Goal: Find specific page/section: Find specific page/section

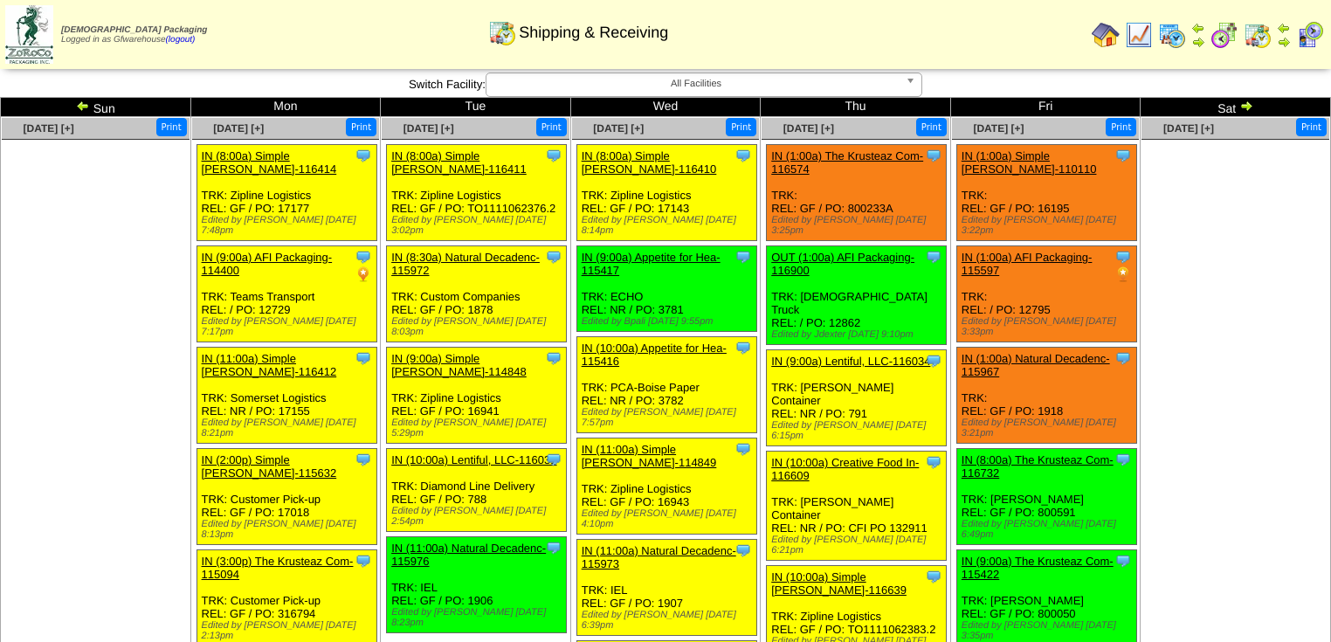
click at [1249, 104] on img at bounding box center [1246, 106] width 14 height 14
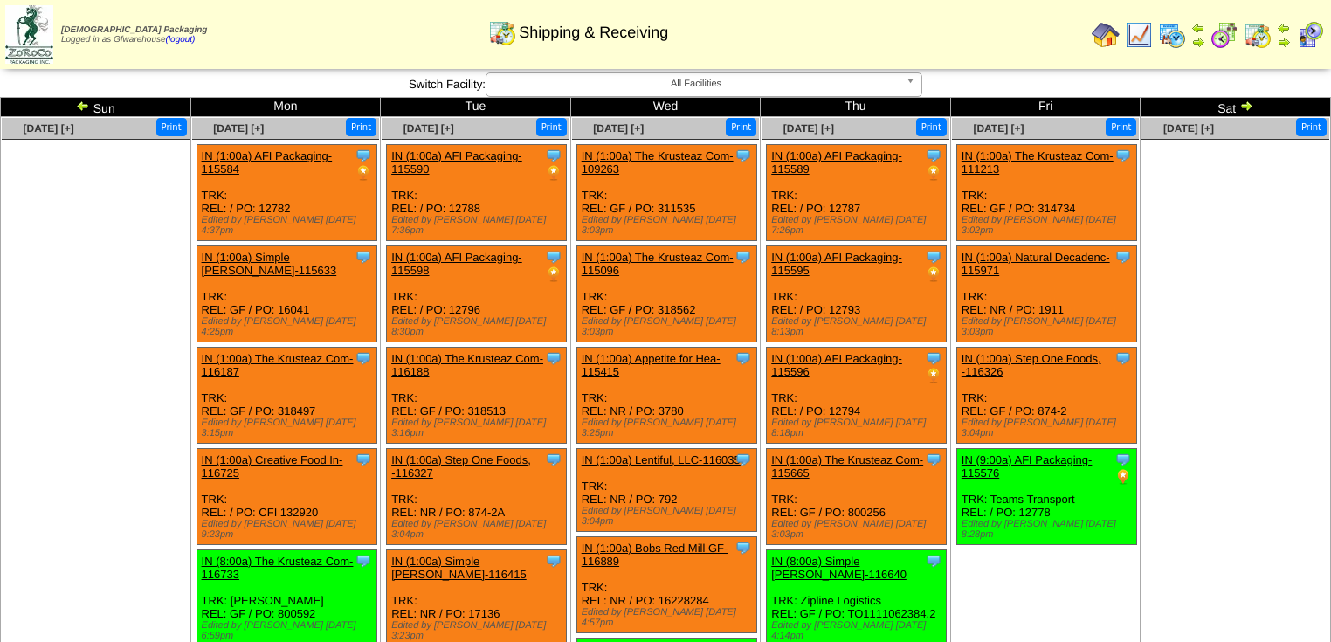
click at [84, 110] on img at bounding box center [83, 106] width 14 height 14
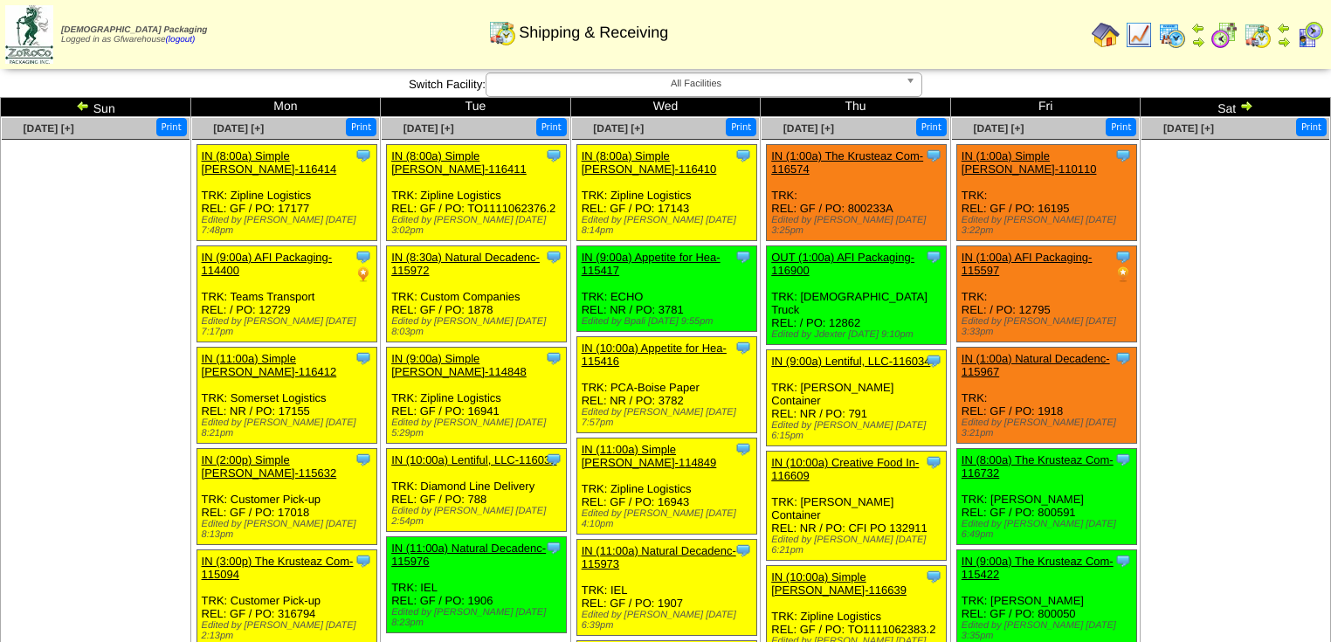
click at [82, 110] on img at bounding box center [83, 106] width 14 height 14
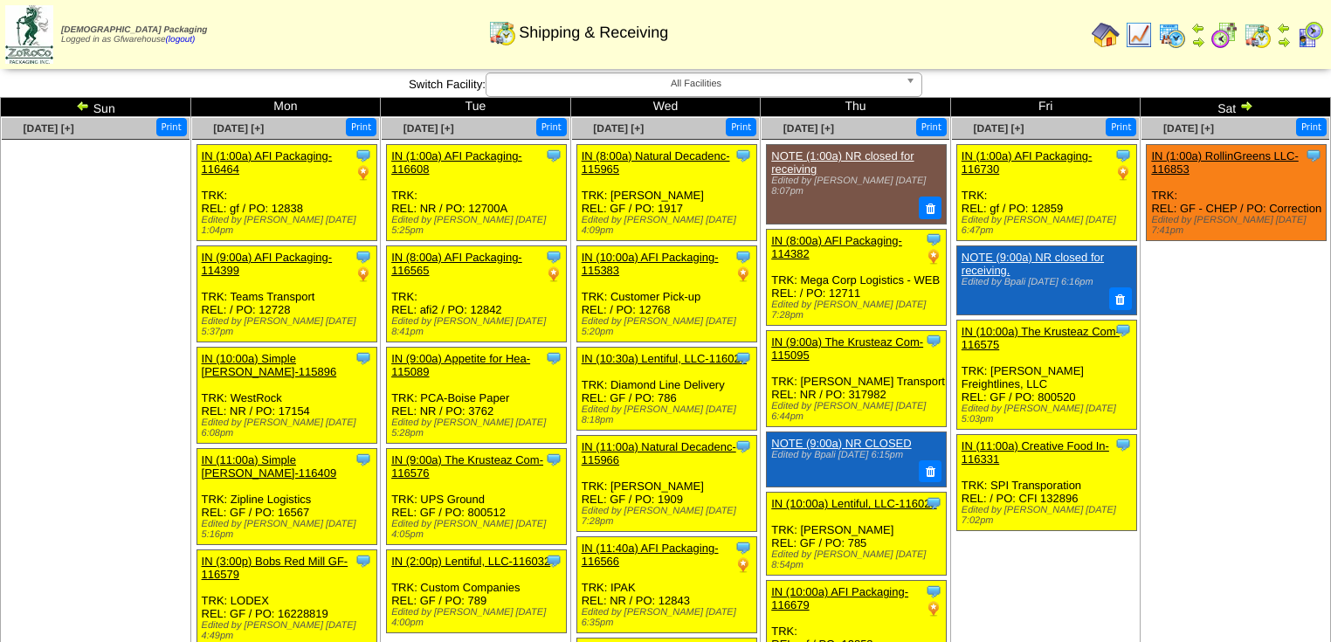
click at [1247, 105] on img at bounding box center [1246, 106] width 14 height 14
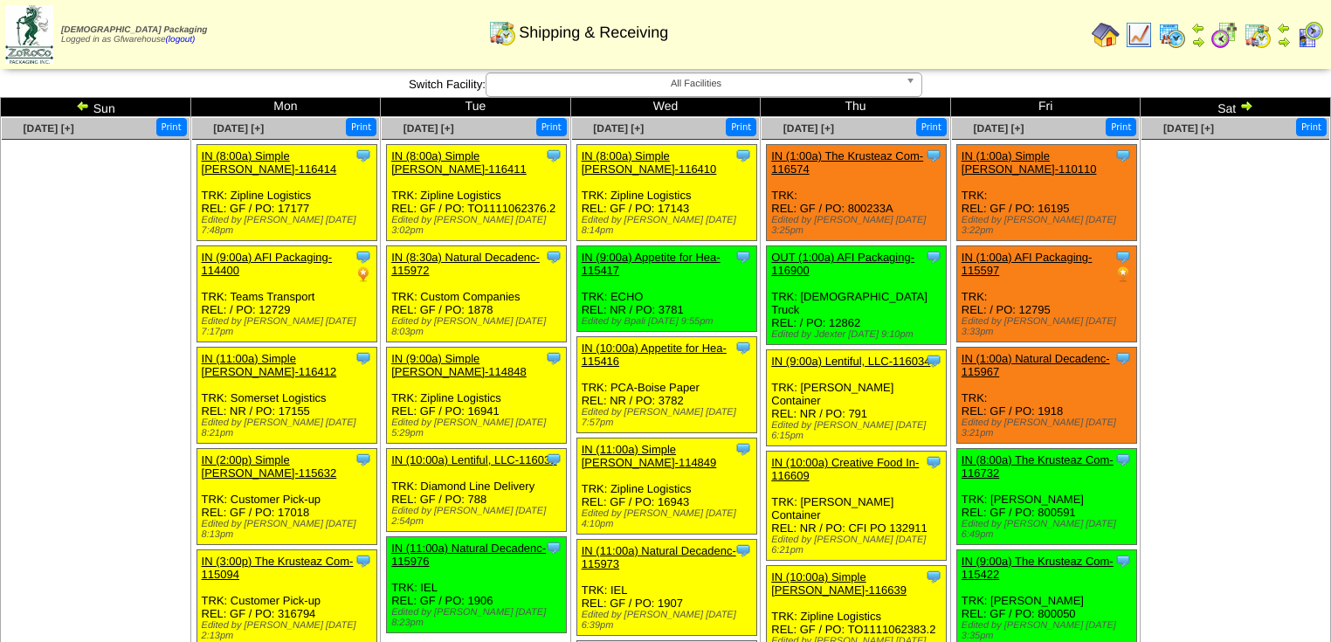
click at [80, 109] on img at bounding box center [83, 106] width 14 height 14
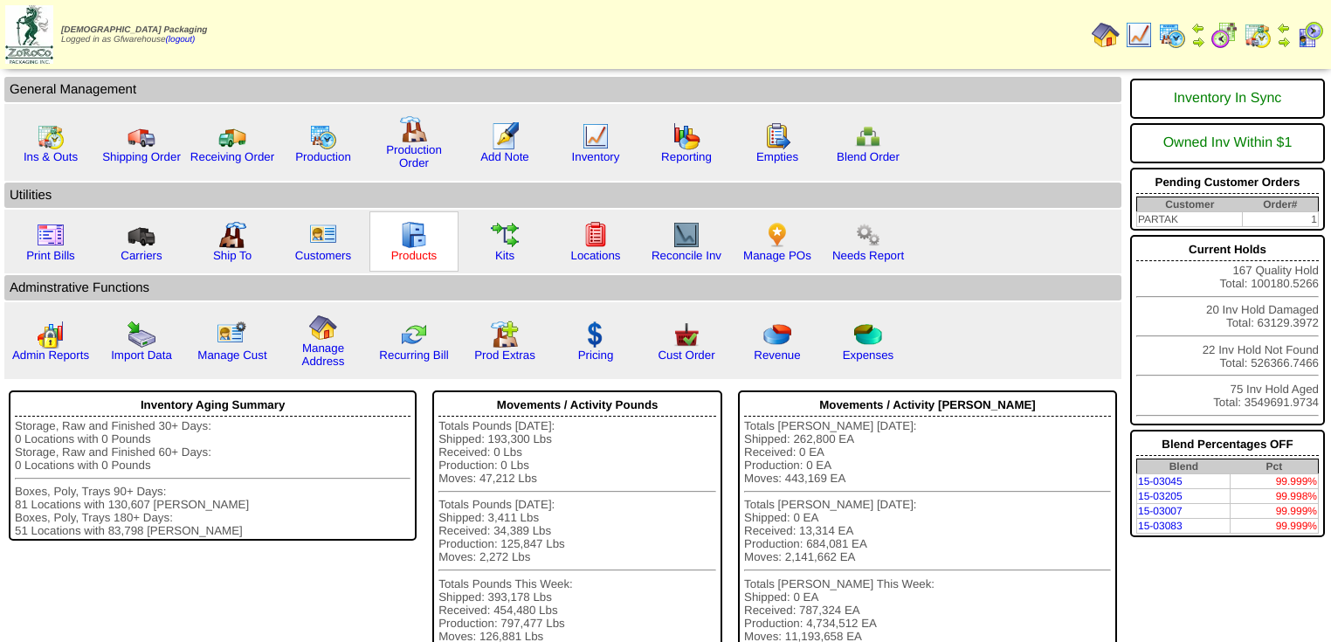
click at [426, 249] on link "Products" at bounding box center [414, 255] width 46 height 13
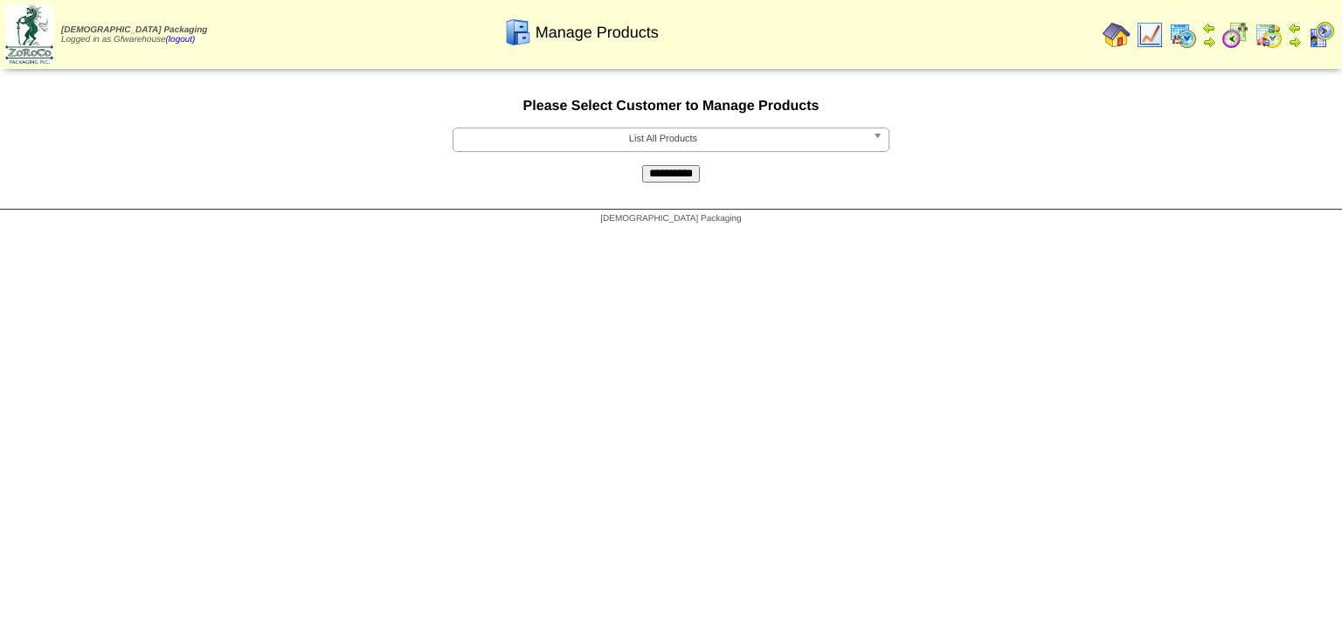
click at [878, 141] on b at bounding box center [881, 139] width 16 height 23
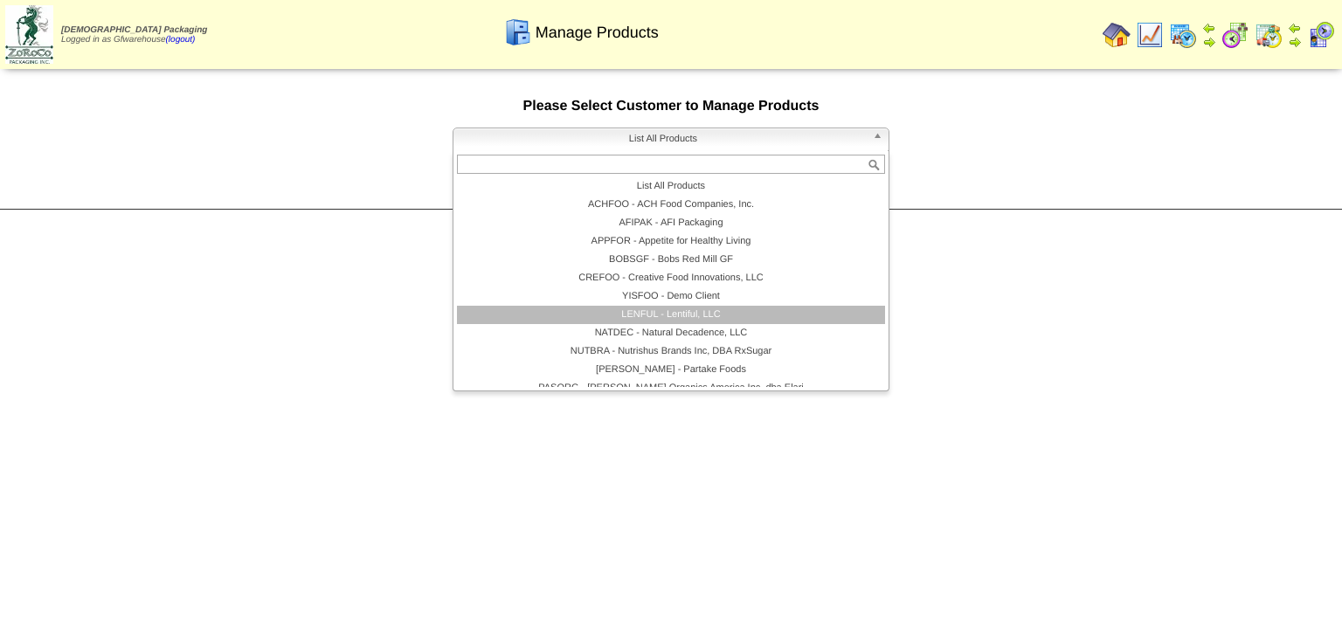
click at [735, 314] on li "LENFUL - Lentiful, LLC" at bounding box center [671, 315] width 428 height 18
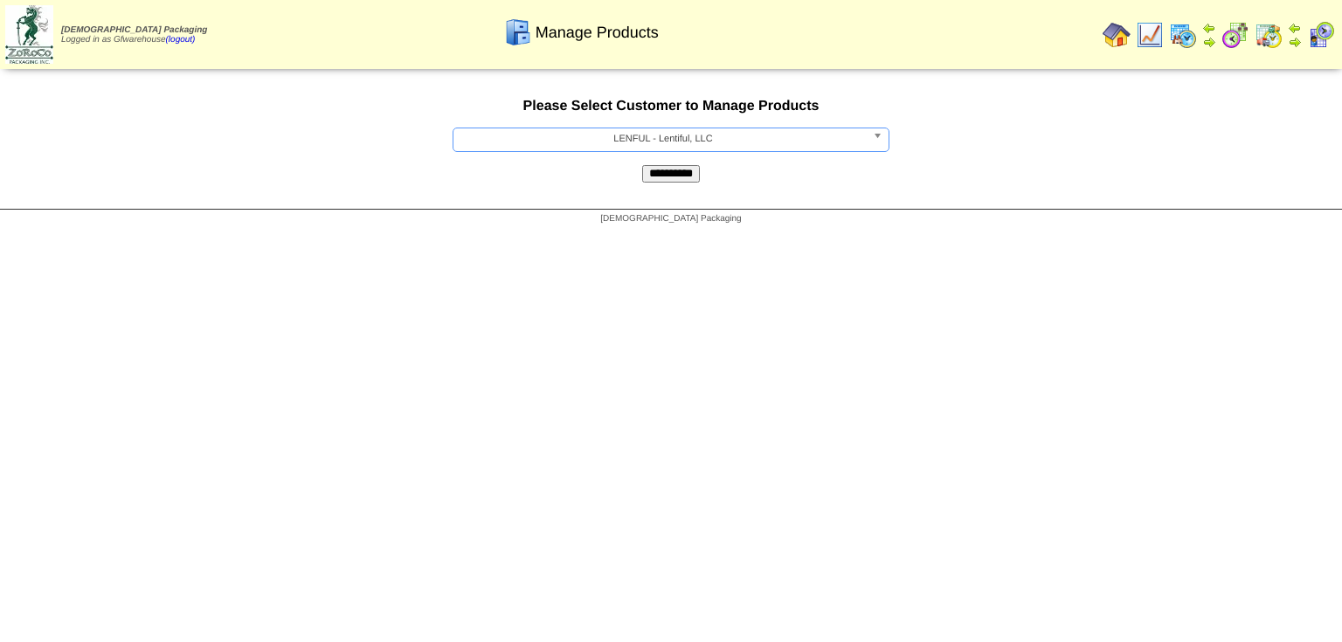
click at [681, 170] on input "**********" at bounding box center [671, 173] width 58 height 17
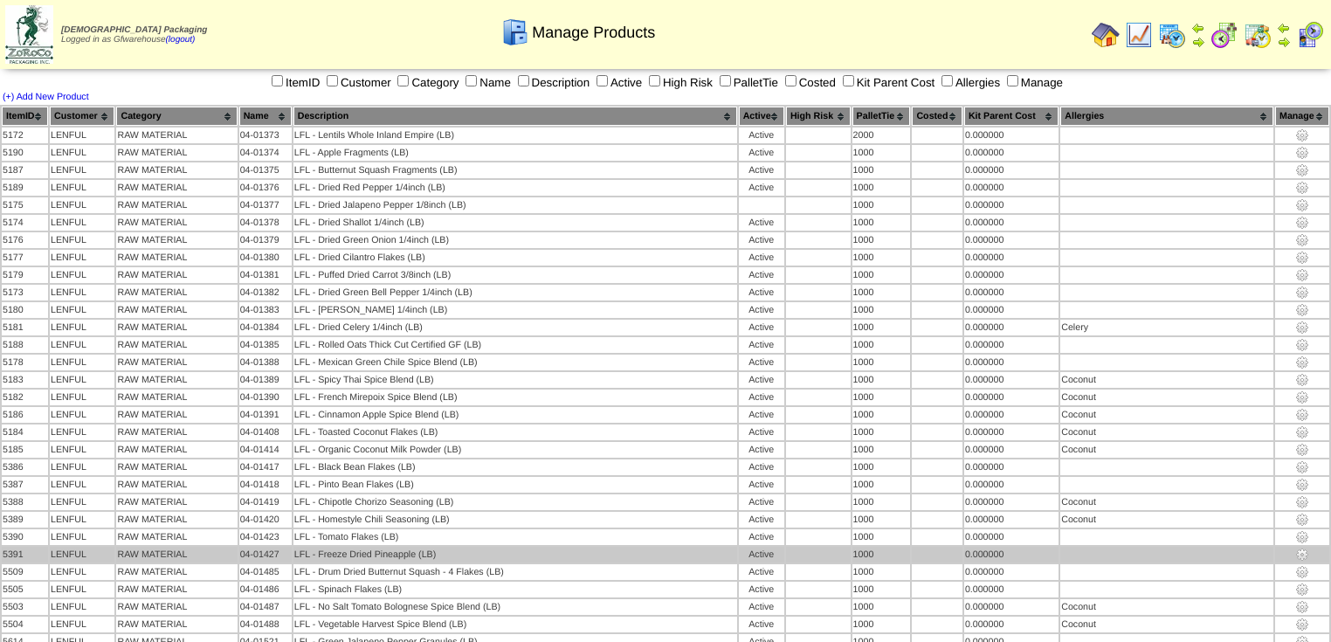
scroll to position [378, 0]
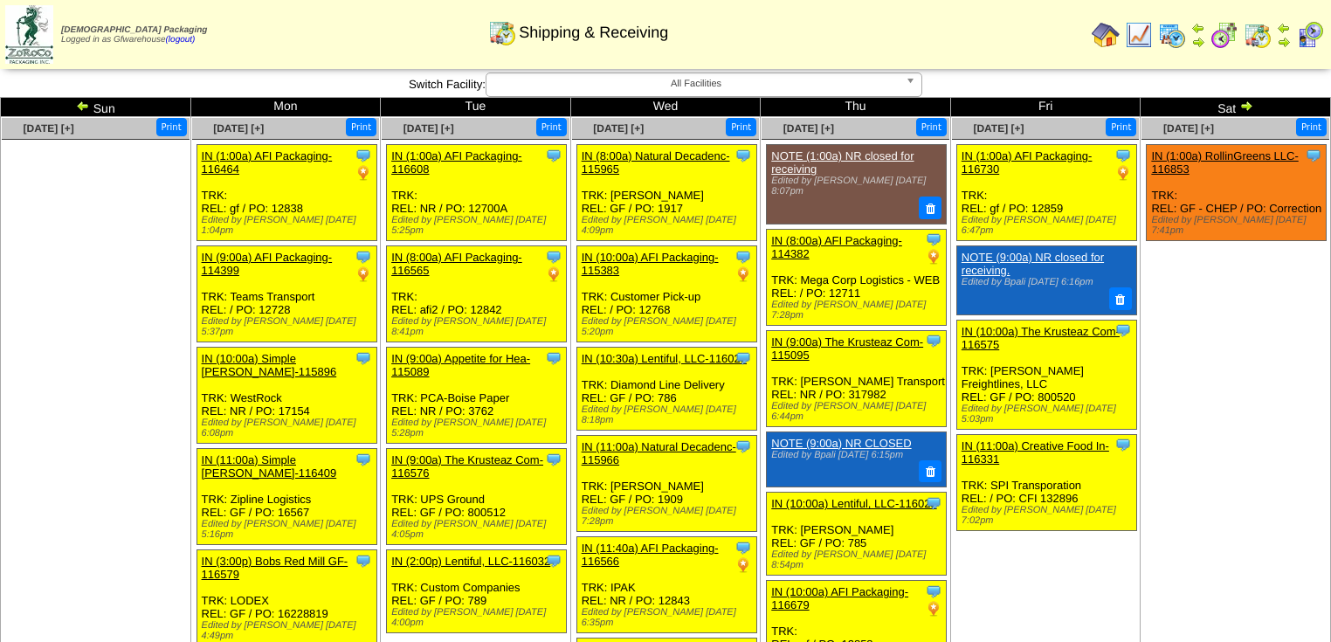
click at [78, 107] on img at bounding box center [83, 106] width 14 height 14
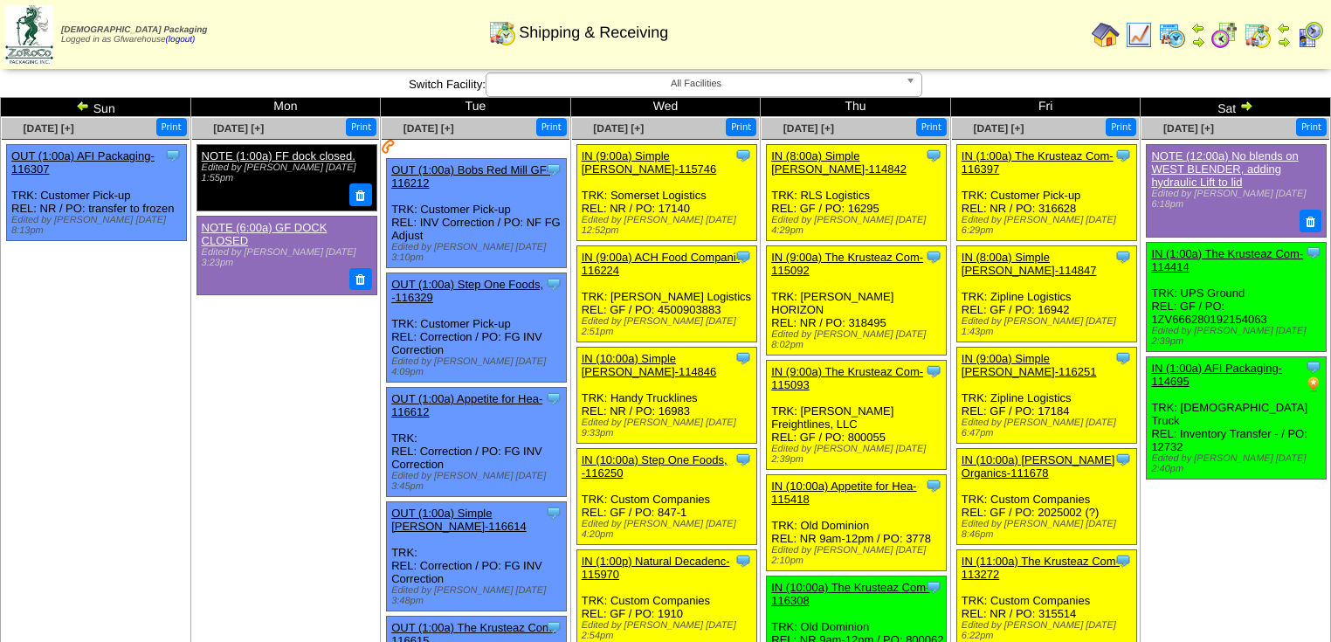
click at [1245, 107] on img at bounding box center [1246, 106] width 14 height 14
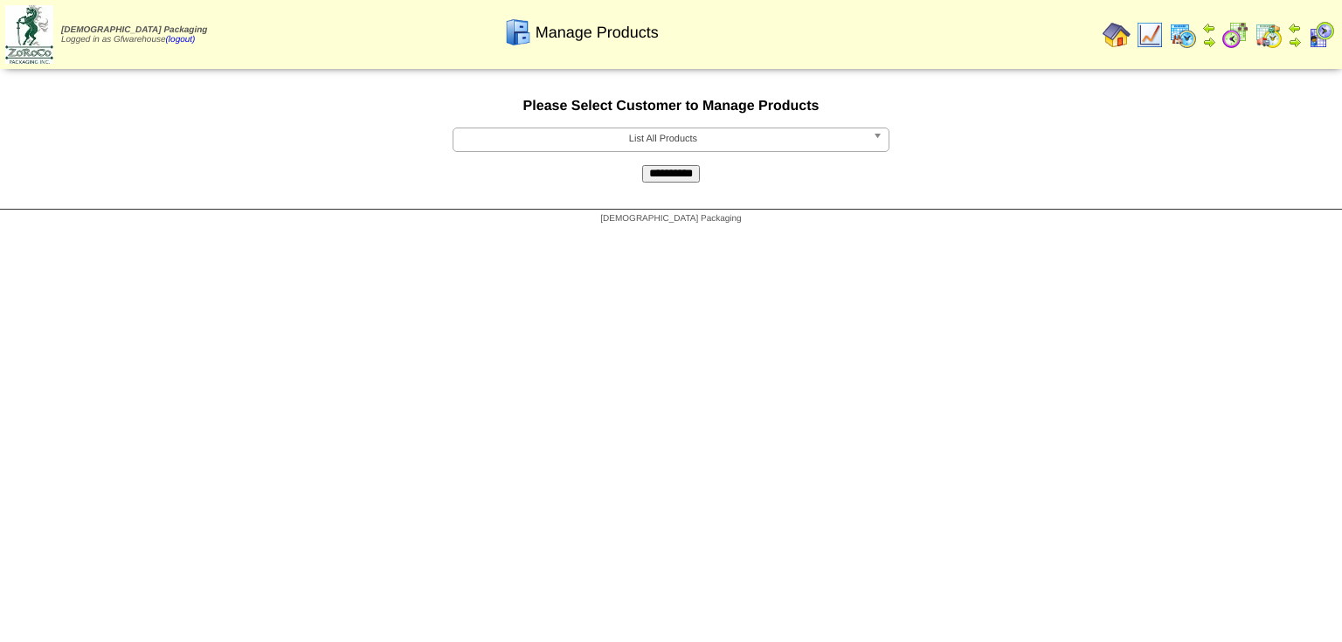
click at [880, 136] on b at bounding box center [881, 139] width 16 height 23
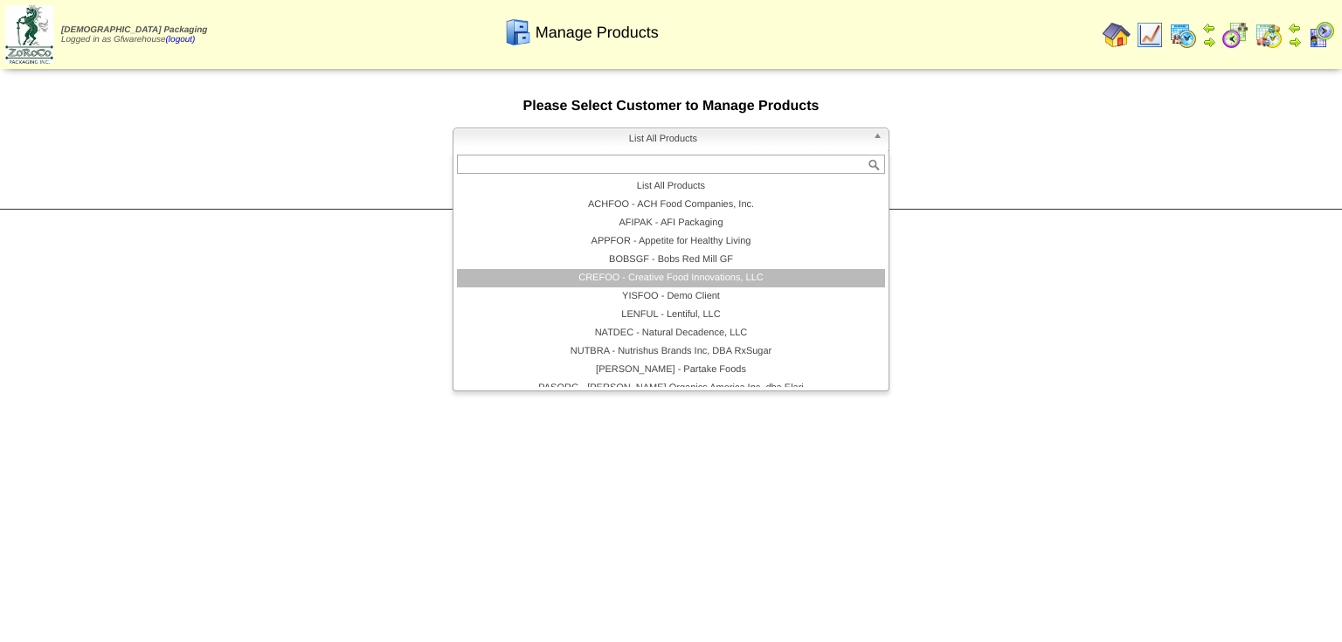
scroll to position [70, 0]
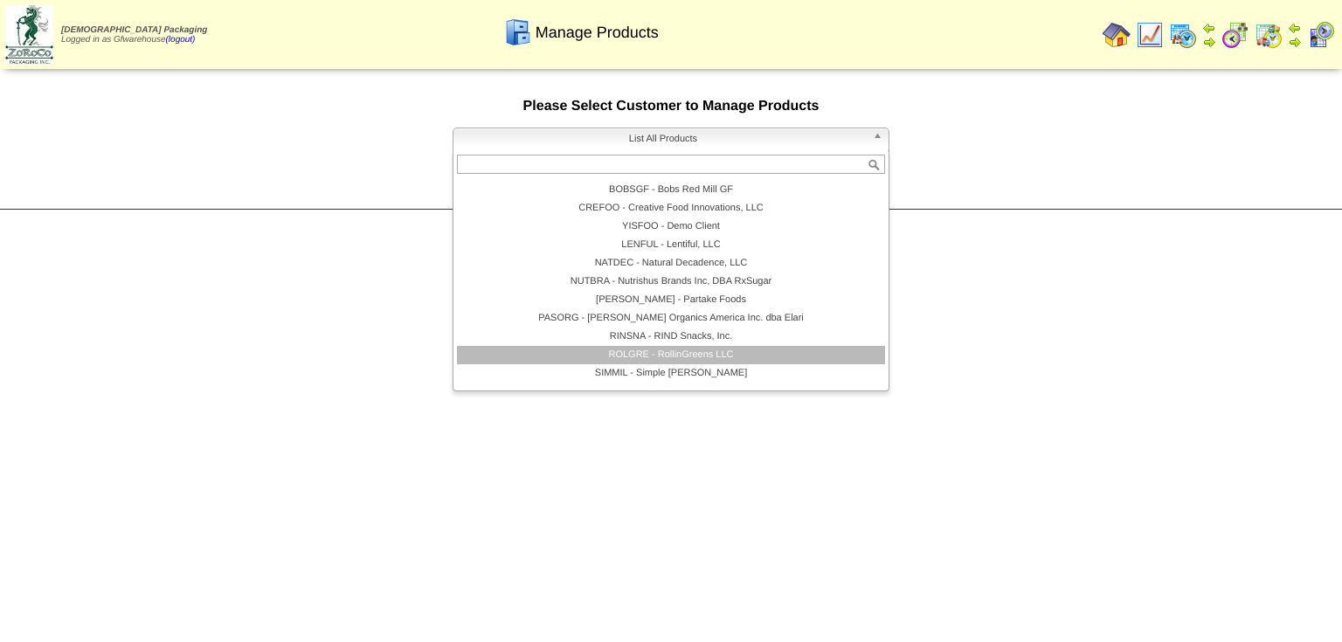
click at [687, 360] on li "ROLGRE - RollinGreens LLC" at bounding box center [671, 355] width 428 height 18
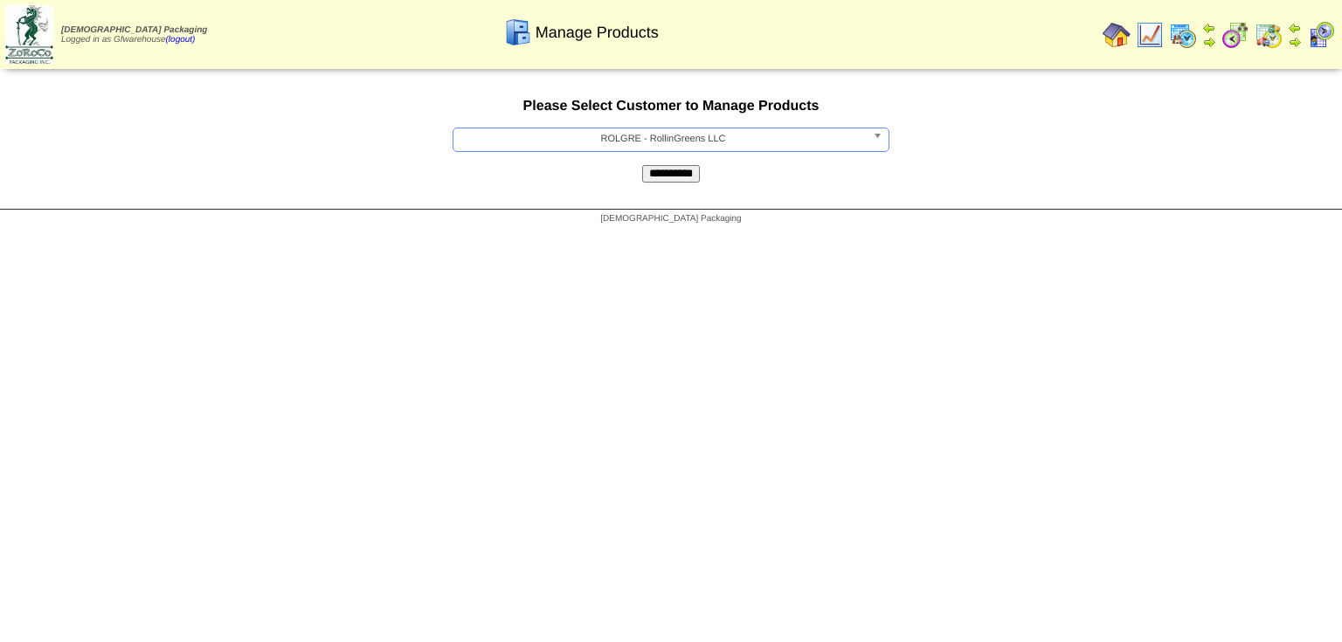
click at [678, 182] on input "**********" at bounding box center [671, 173] width 58 height 17
click at [876, 140] on b at bounding box center [881, 139] width 16 height 23
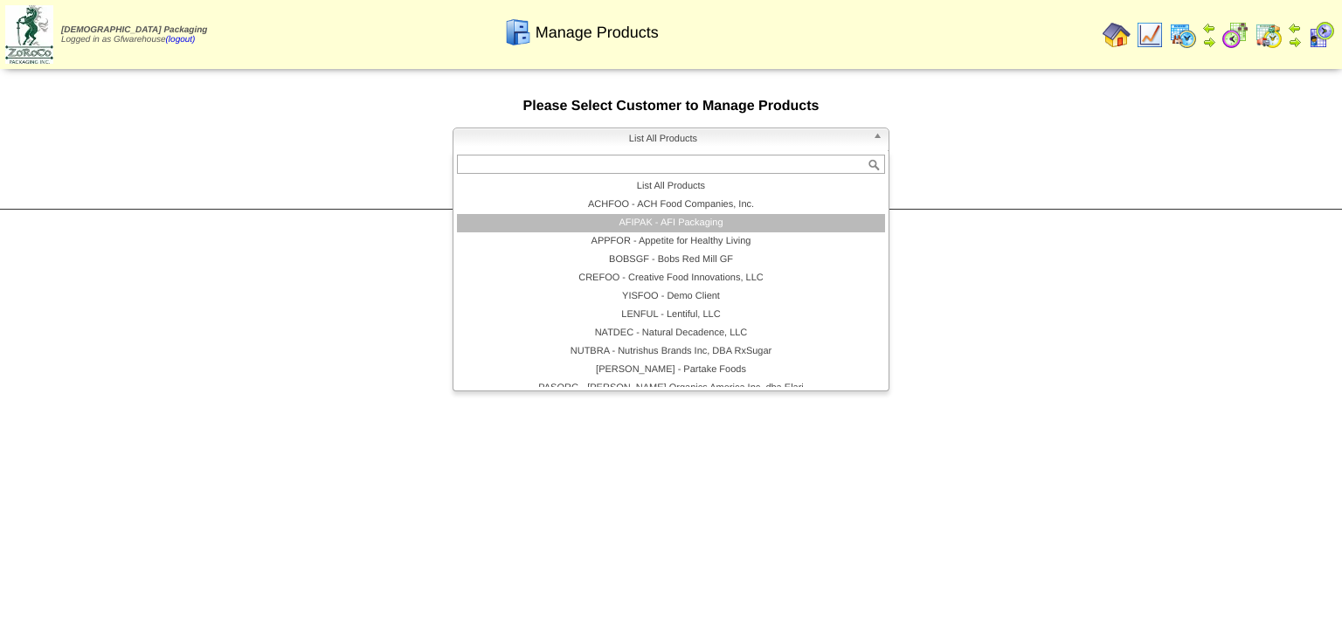
scroll to position [101, 0]
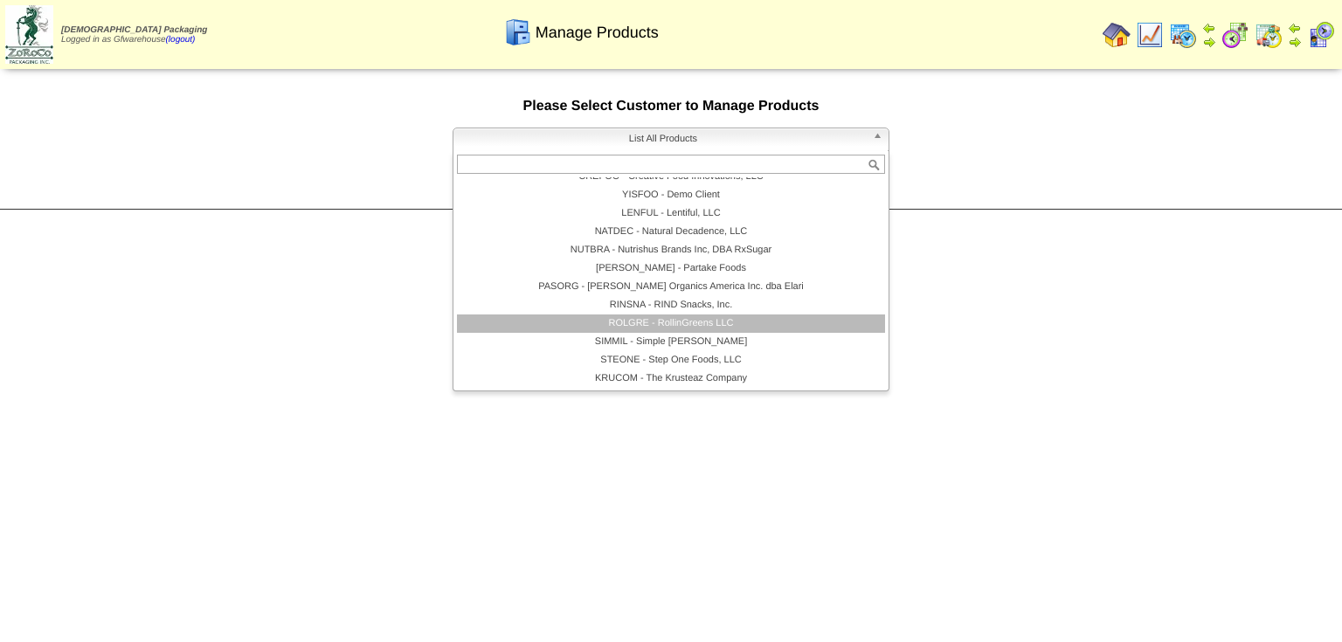
click at [701, 321] on li "ROLGRE - RollinGreens LLC" at bounding box center [671, 323] width 428 height 18
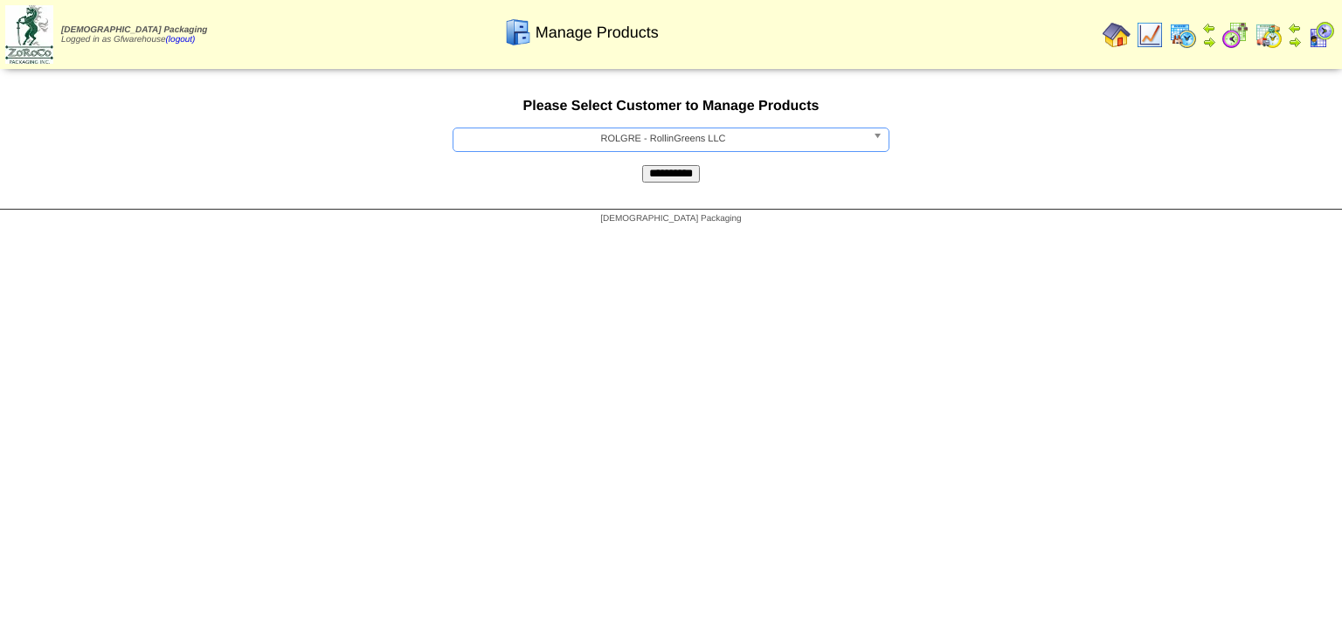
click at [667, 176] on input "**********" at bounding box center [671, 173] width 58 height 17
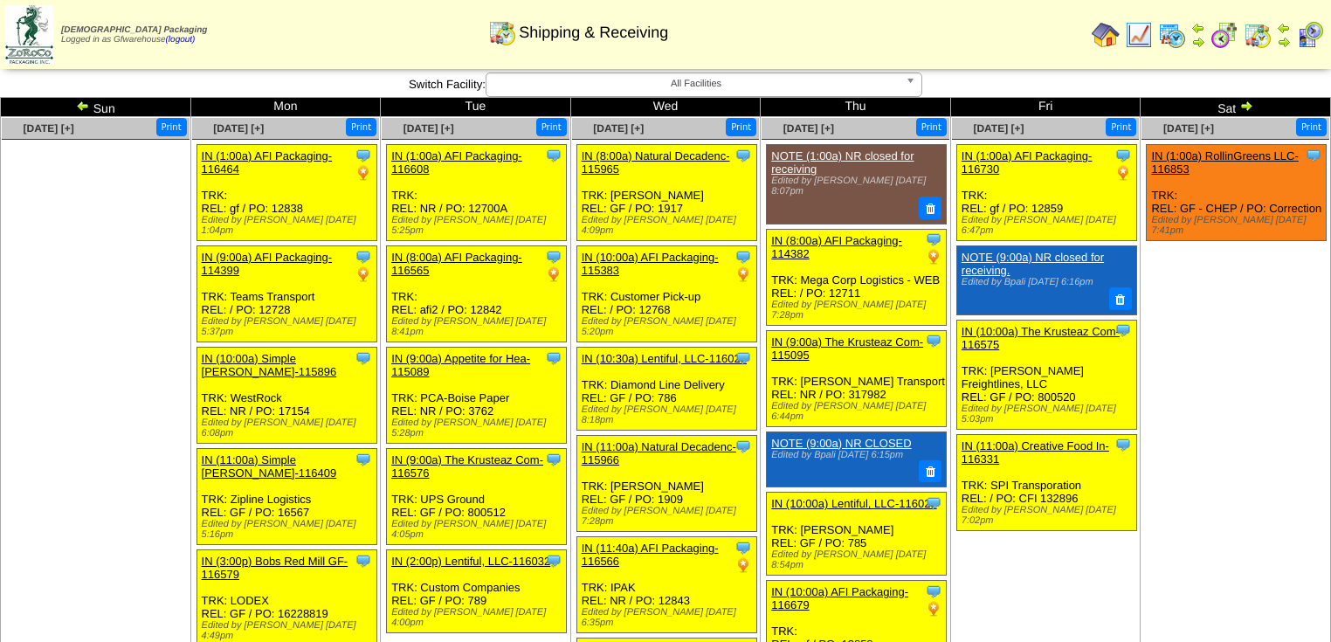
drag, startPoint x: 0, startPoint y: 0, endPoint x: 1246, endPoint y: 107, distance: 1250.2
click at [1246, 107] on img at bounding box center [1246, 106] width 14 height 14
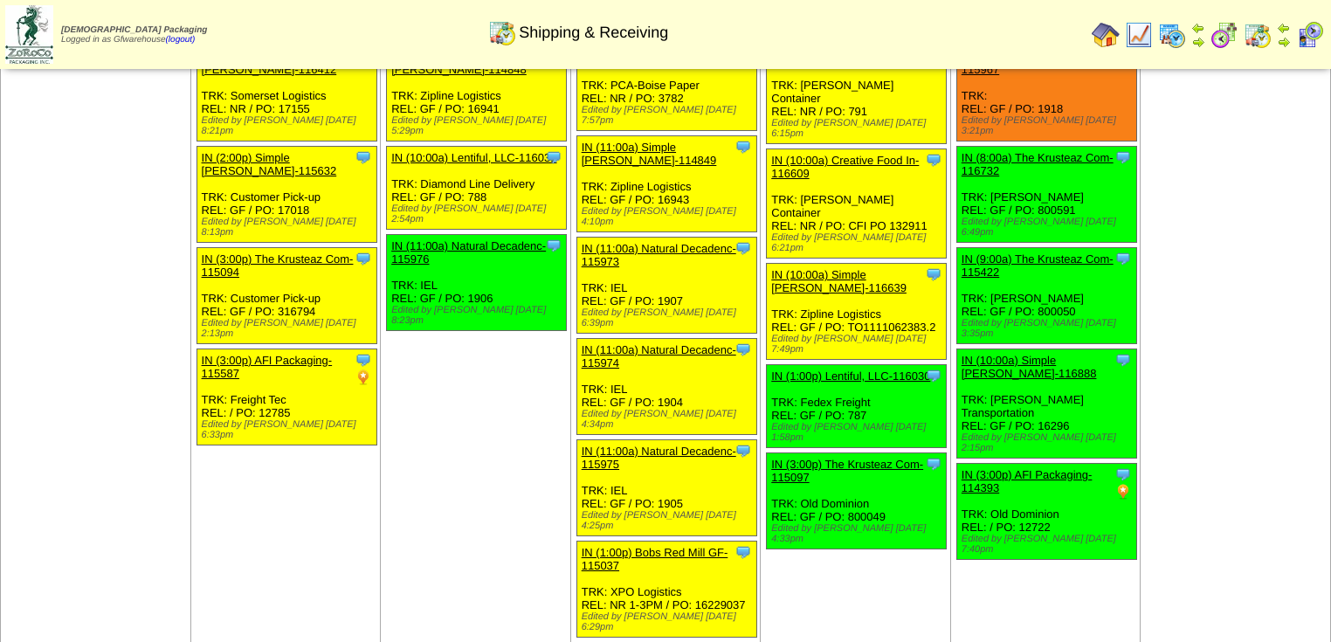
scroll to position [280, 0]
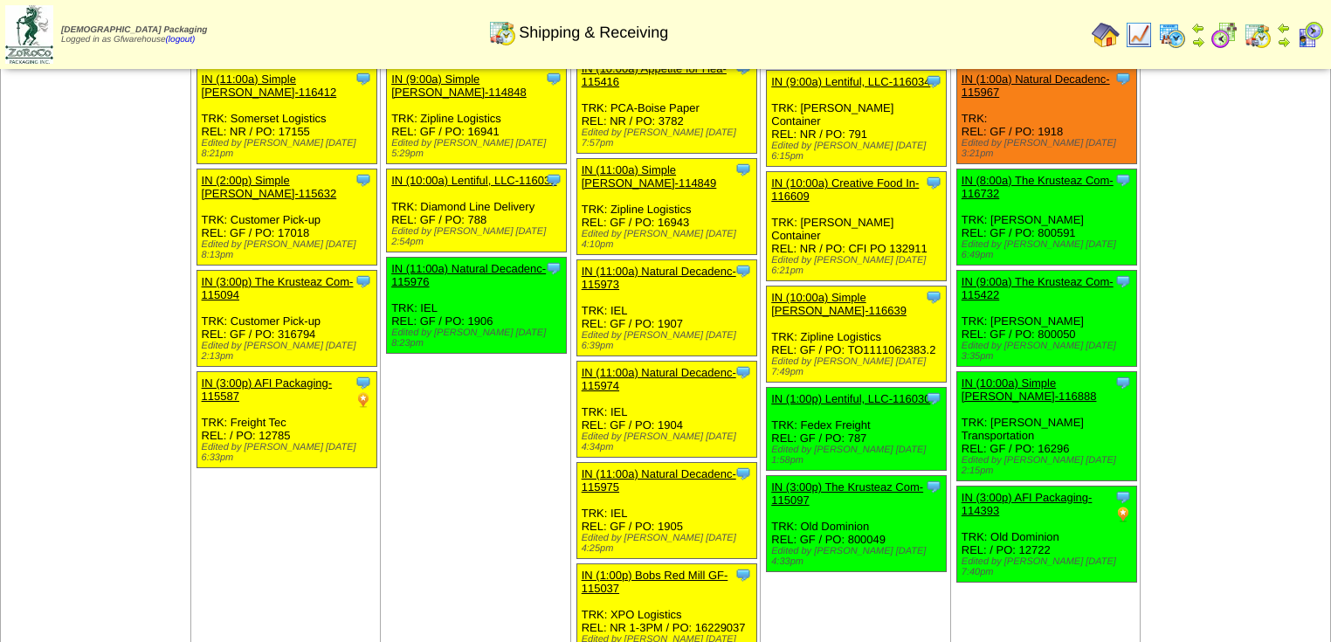
drag, startPoint x: 611, startPoint y: -85, endPoint x: 1178, endPoint y: 486, distance: 804.1
click at [1178, 486] on td "Sep 20 [+] Print" at bounding box center [1236, 252] width 190 height 829
click at [1287, 203] on td "Sep 20 [+] Print" at bounding box center [1236, 252] width 190 height 829
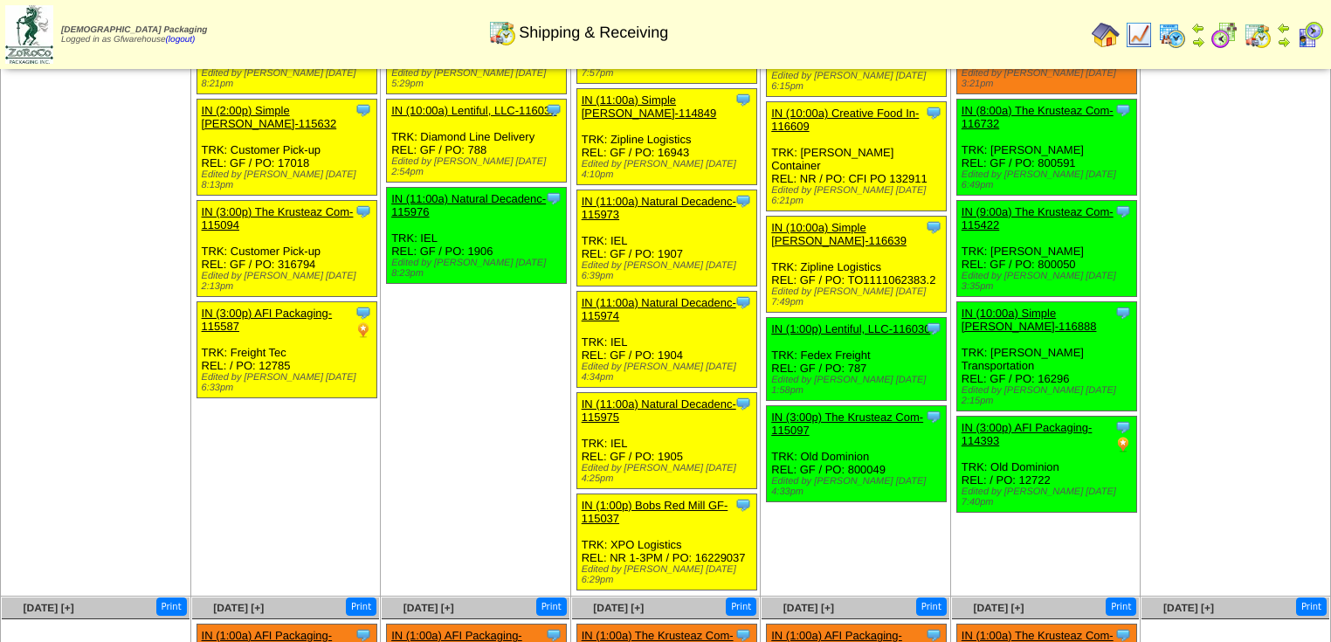
scroll to position [0, 0]
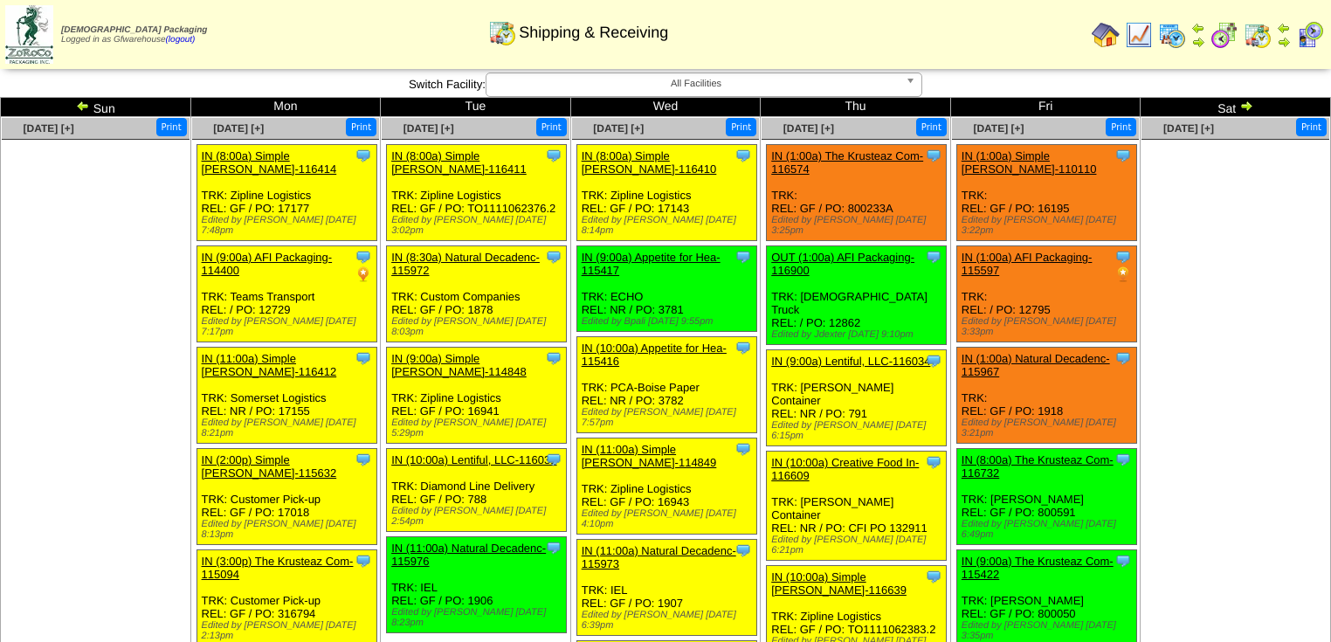
click at [1246, 103] on img at bounding box center [1246, 106] width 14 height 14
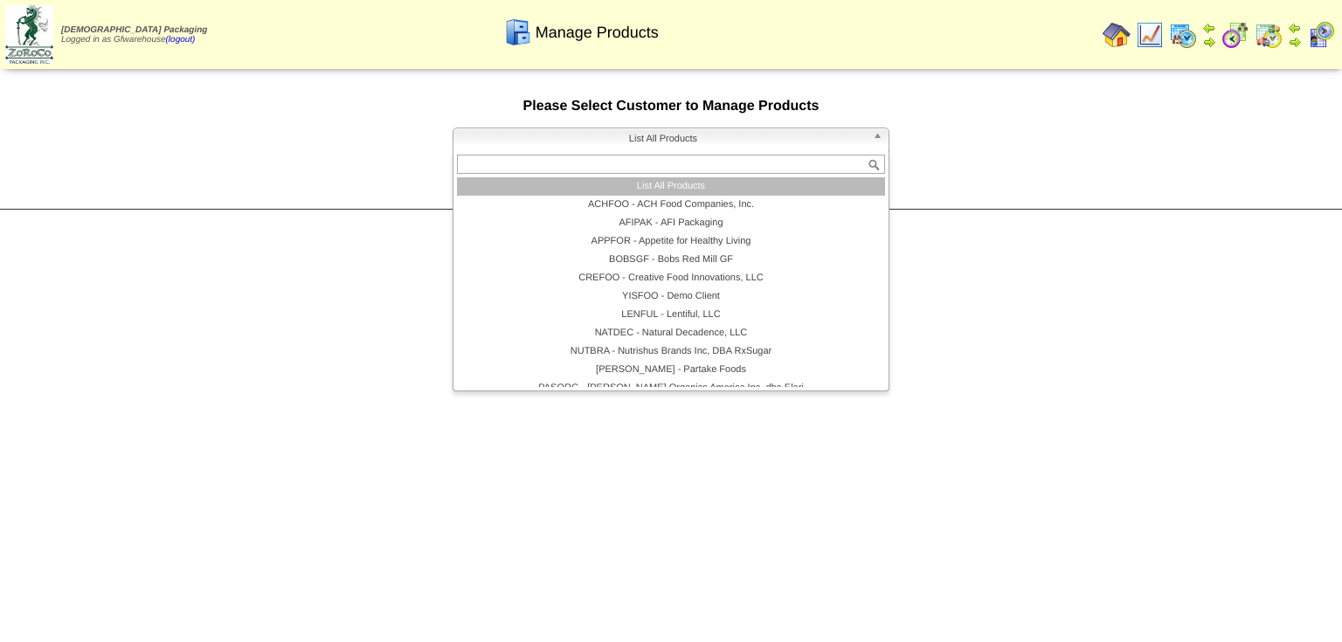
click at [875, 140] on b at bounding box center [881, 139] width 16 height 23
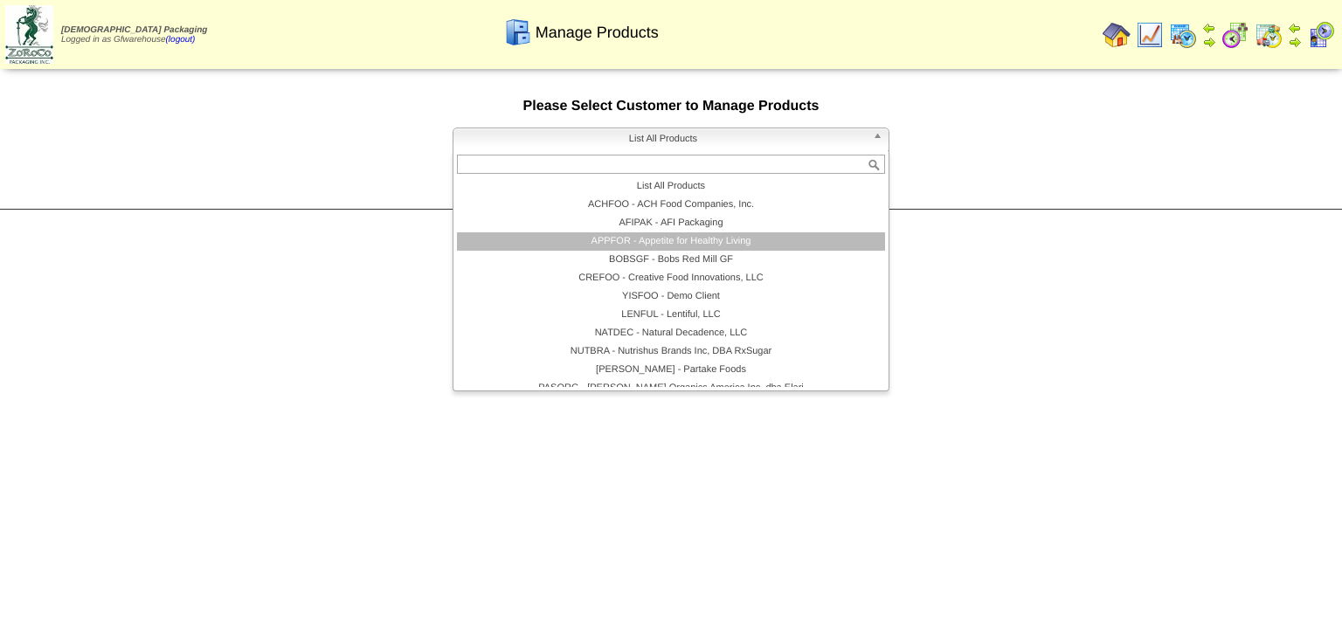
scroll to position [101, 0]
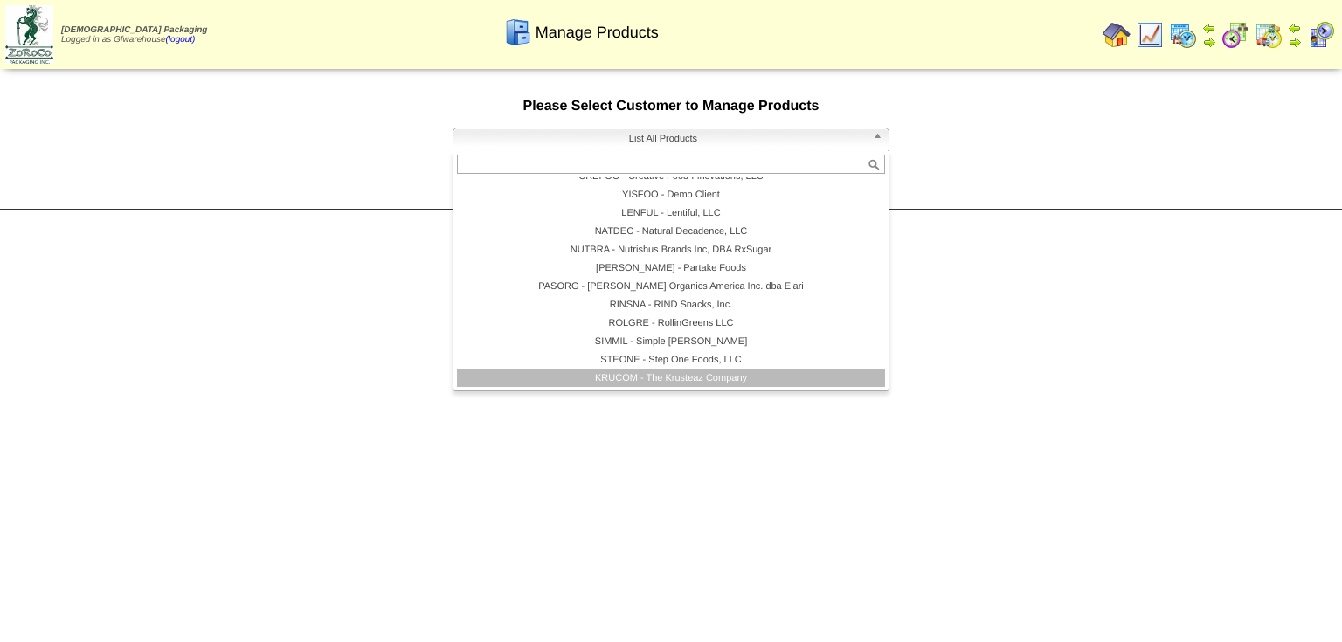
click at [704, 374] on li "KRUCOM - The Krusteaz Company" at bounding box center [671, 378] width 428 height 18
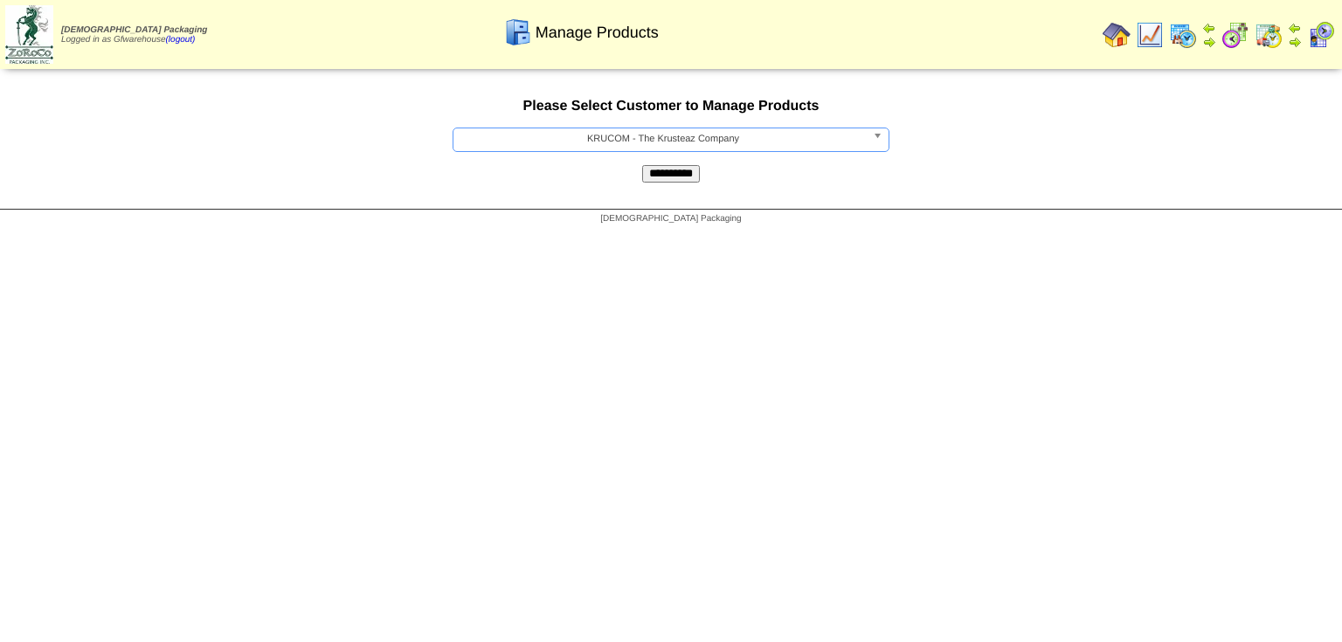
click at [678, 182] on input "**********" at bounding box center [671, 173] width 58 height 17
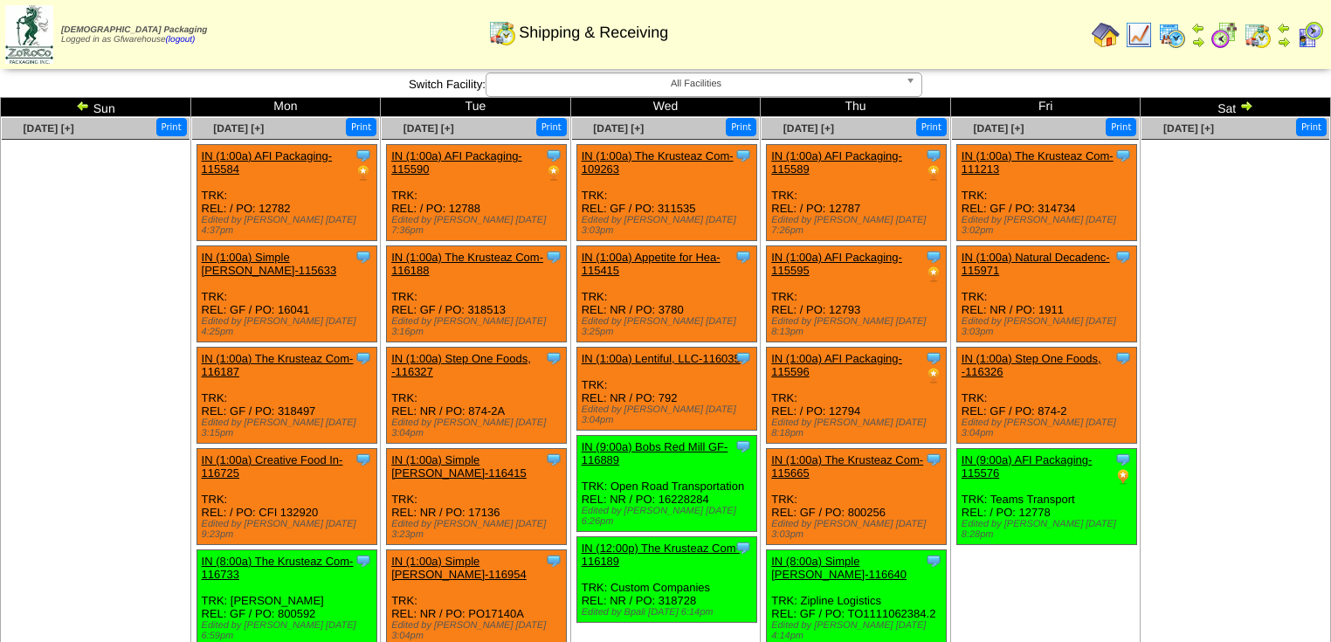
click at [82, 101] on img at bounding box center [83, 106] width 14 height 14
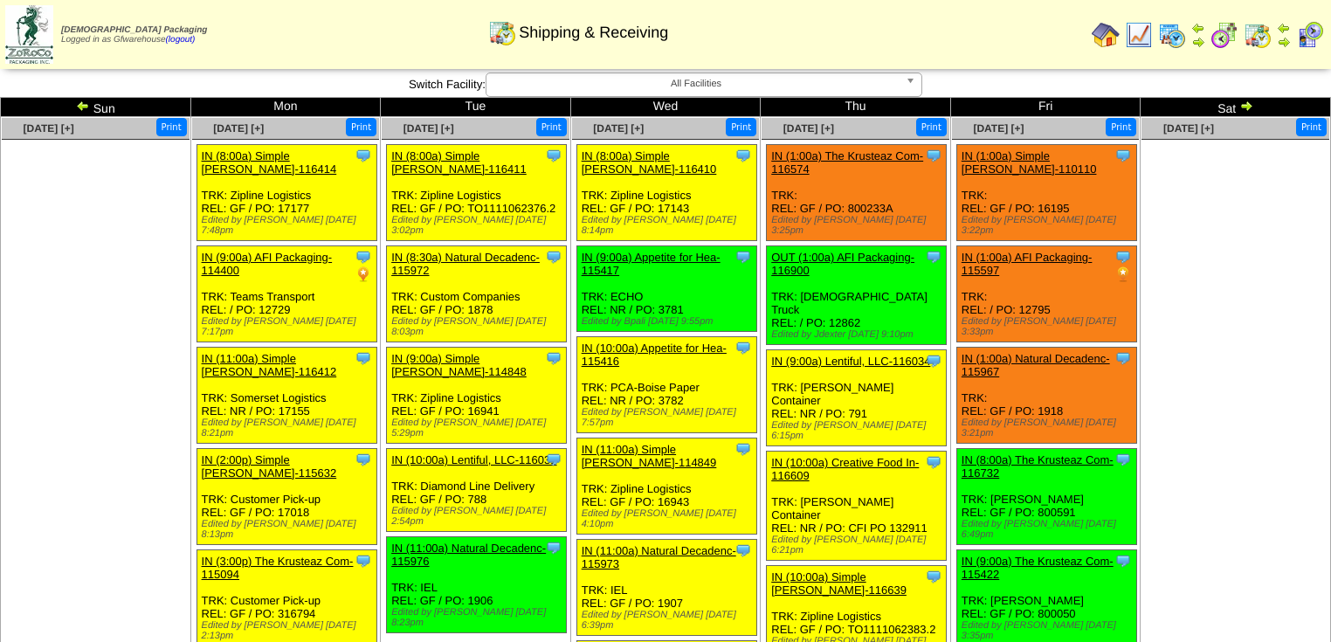
click at [1243, 101] on img at bounding box center [1246, 106] width 14 height 14
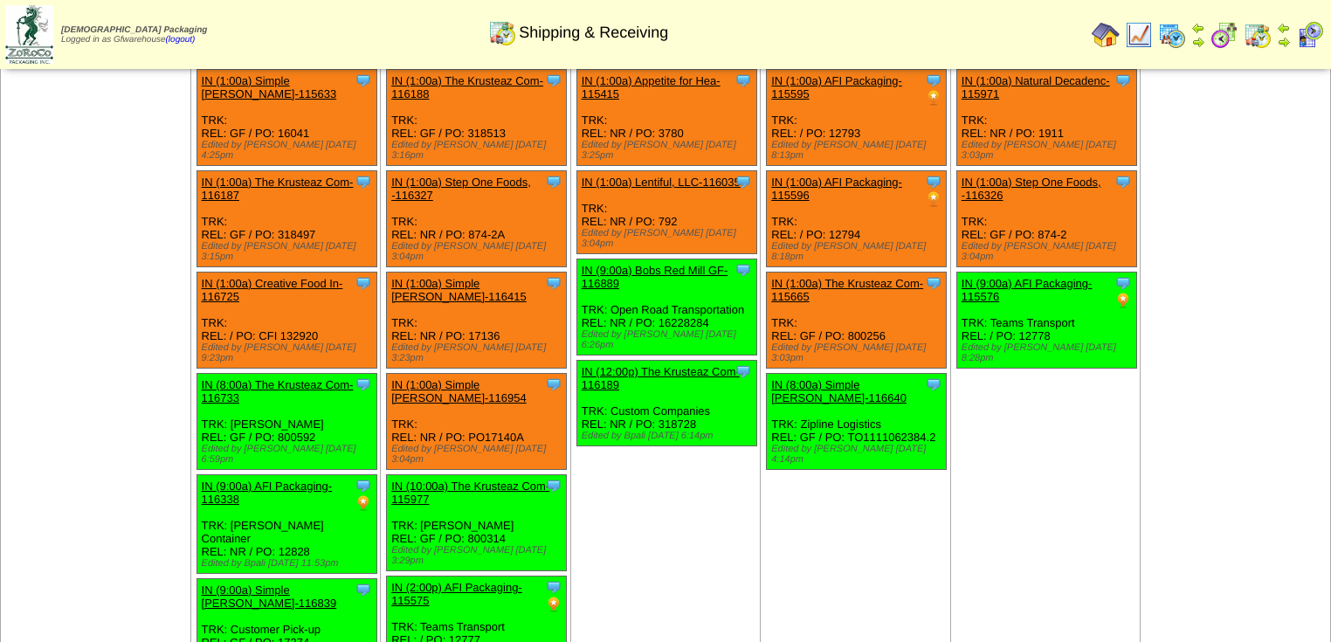
scroll to position [107, 0]
